Goal: Task Accomplishment & Management: Manage account settings

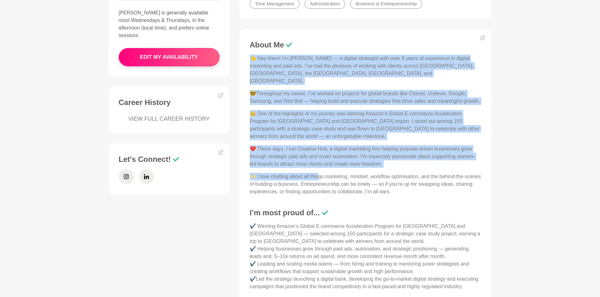
scroll to position [252, 0]
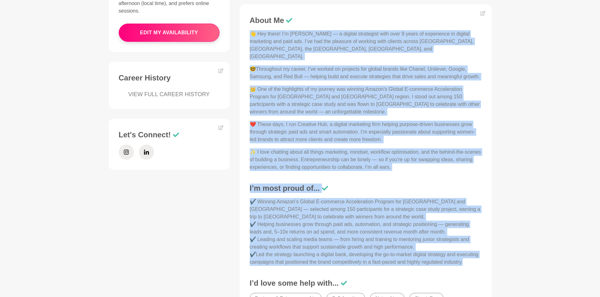
drag, startPoint x: 252, startPoint y: 129, endPoint x: 486, endPoint y: 254, distance: 264.8
click at [486, 254] on figure "About Me 👋 Hey there! I’m [PERSON_NAME] — a digital strategist with over 9 year…" at bounding box center [366, 166] width 252 height 324
copy div "👋 Lor ipsum! D’s Ametcon — a elitsed doeiusmodt inci utla 1 etdol ma aliquaenim…"
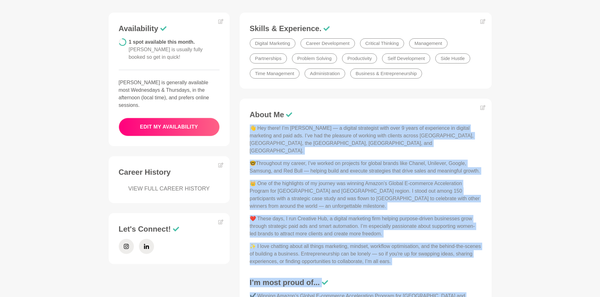
scroll to position [31, 0]
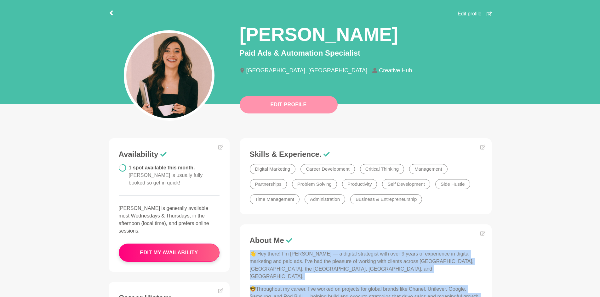
click at [280, 107] on button "Edit Profile" at bounding box center [289, 105] width 98 height 18
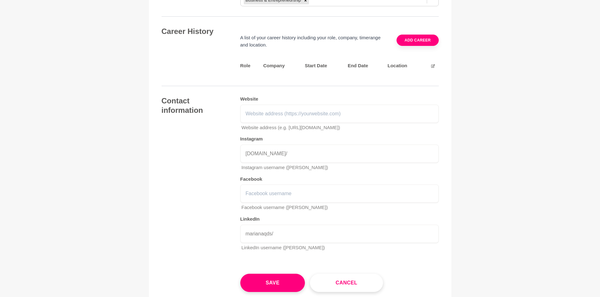
scroll to position [913, 0]
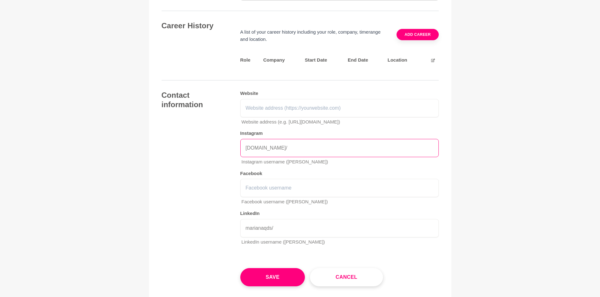
click at [309, 139] on input "[DOMAIN_NAME]/" at bounding box center [339, 148] width 198 height 18
click at [291, 139] on input "text" at bounding box center [339, 148] width 198 height 18
paste input "[URL][DOMAIN_NAME][DOMAIN_NAME]"
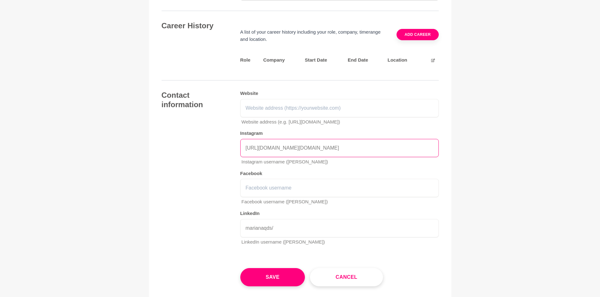
type input "[URL][DOMAIN_NAME][DOMAIN_NAME]"
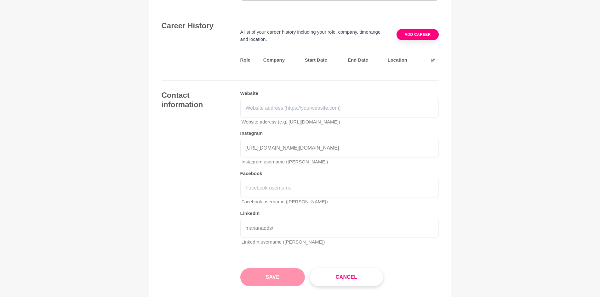
click at [259, 269] on button "Save" at bounding box center [272, 278] width 65 height 18
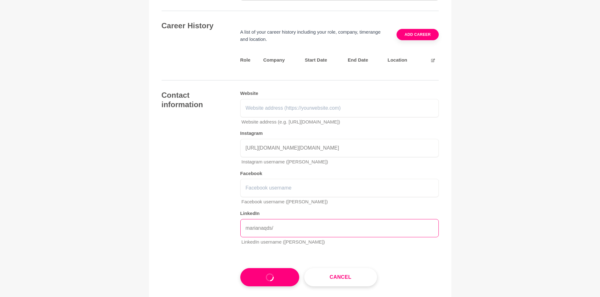
click at [302, 219] on input "marianaqds/" at bounding box center [339, 228] width 198 height 18
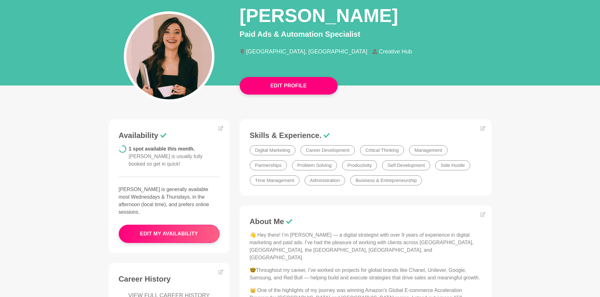
scroll to position [126, 0]
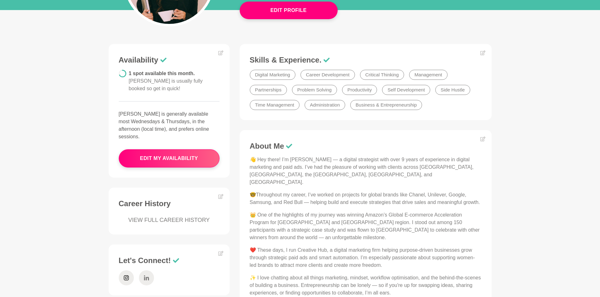
click at [145, 276] on icon at bounding box center [146, 278] width 5 height 5
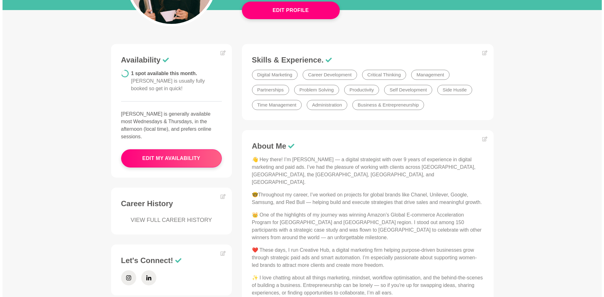
scroll to position [0, 0]
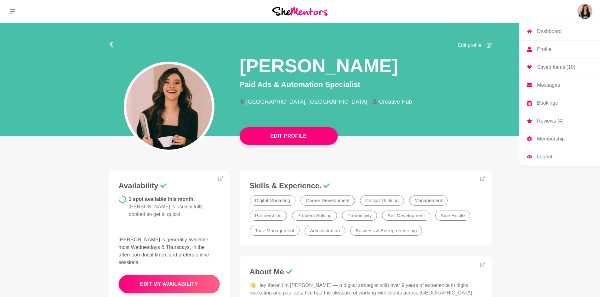
click at [551, 144] on link "Membership" at bounding box center [559, 139] width 81 height 18
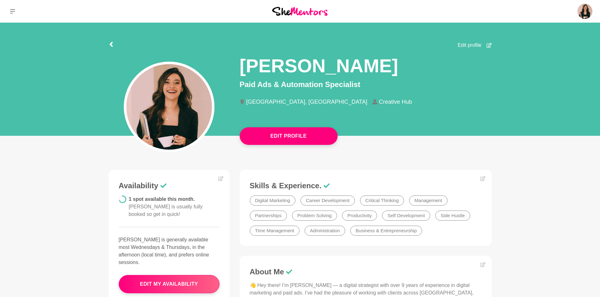
click at [106, 42] on section "Edit profile [PERSON_NAME] Paid Ads & Automation Specialist [GEOGRAPHIC_DATA], …" at bounding box center [300, 81] width 403 height 117
click at [110, 44] on icon at bounding box center [111, 44] width 5 height 5
click at [17, 10] on button at bounding box center [12, 11] width 25 height 23
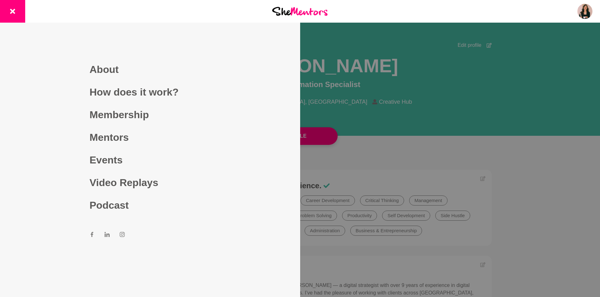
click at [506, 91] on div at bounding box center [300, 148] width 600 height 297
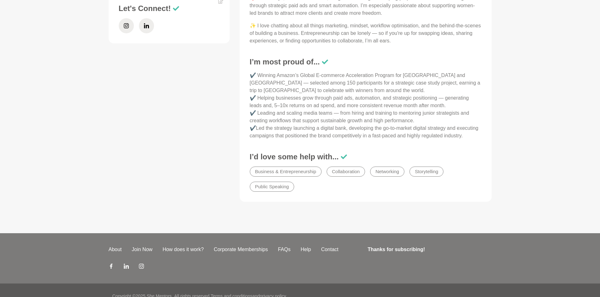
scroll to position [382, 0]
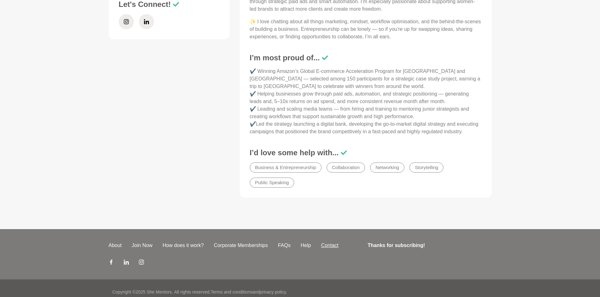
click at [328, 242] on link "Contact" at bounding box center [329, 246] width 27 height 8
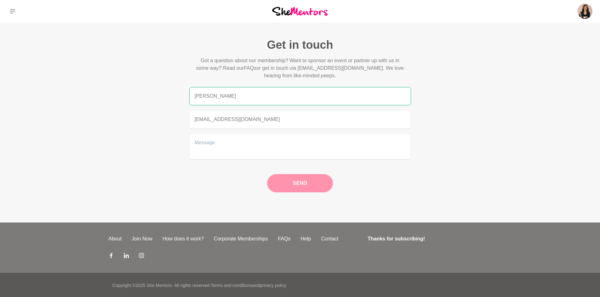
click at [245, 98] on input "Mariana" at bounding box center [300, 96] width 222 height 18
click at [263, 138] on textarea at bounding box center [300, 147] width 222 height 26
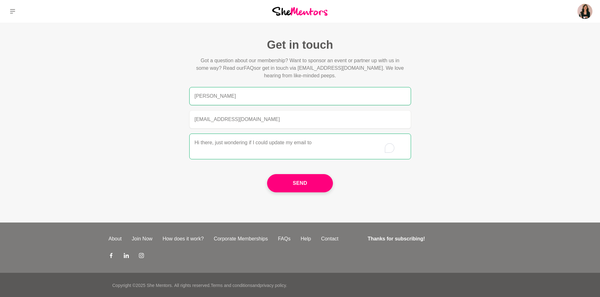
click at [326, 145] on textarea "Hi there, just wondering if I could update my email to" at bounding box center [300, 147] width 222 height 26
paste textarea "hello@creativehubgroup.co"
click at [380, 142] on textarea "Hi there, just wondering if I could update my email to hello@creativehubgroup.co" at bounding box center [300, 147] width 222 height 26
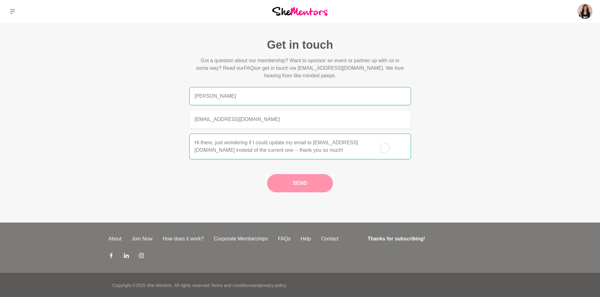
type textarea "Hi there, just wondering if I could update my email to hello@creativehubgroup.c…"
click at [323, 180] on button "Send" at bounding box center [299, 183] width 65 height 18
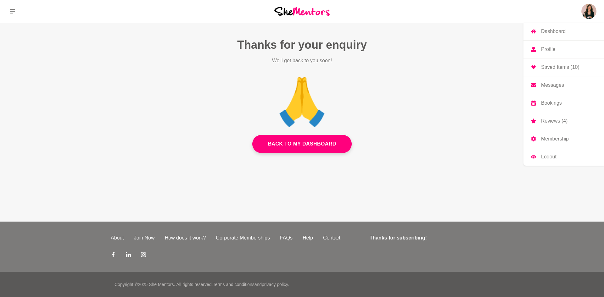
click at [558, 82] on link "Messages" at bounding box center [564, 85] width 81 height 18
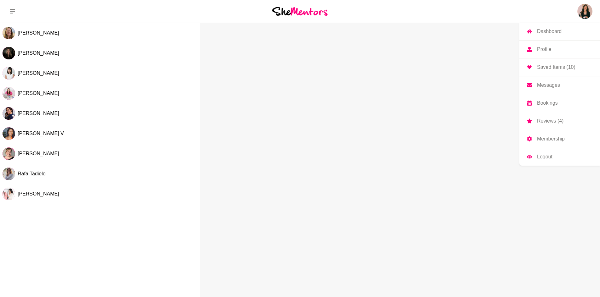
click at [557, 32] on p "Dashboard" at bounding box center [549, 31] width 25 height 5
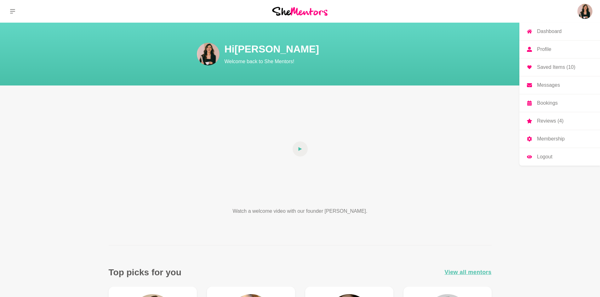
click at [579, 13] on img at bounding box center [584, 11] width 15 height 15
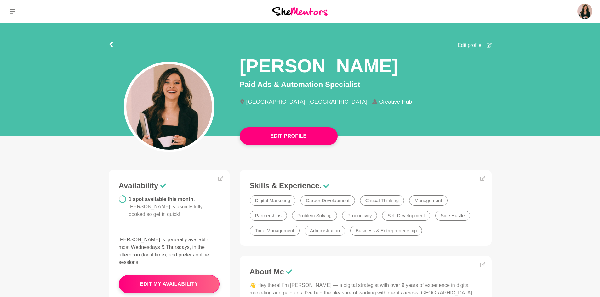
click at [306, 14] on img at bounding box center [299, 11] width 55 height 8
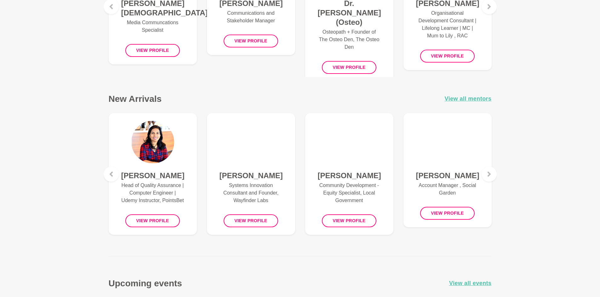
scroll to position [504, 0]
